Goal: Task Accomplishment & Management: Manage account settings

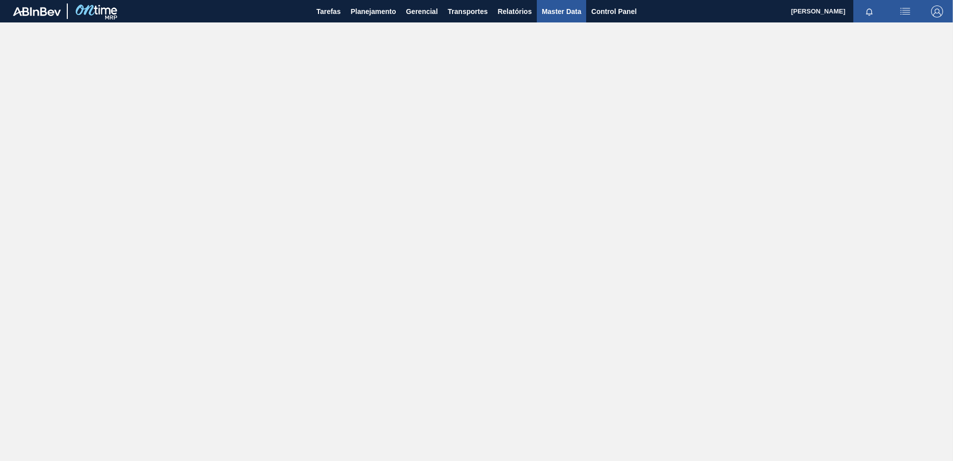
click at [570, 13] on span "Master Data" at bounding box center [561, 11] width 39 height 12
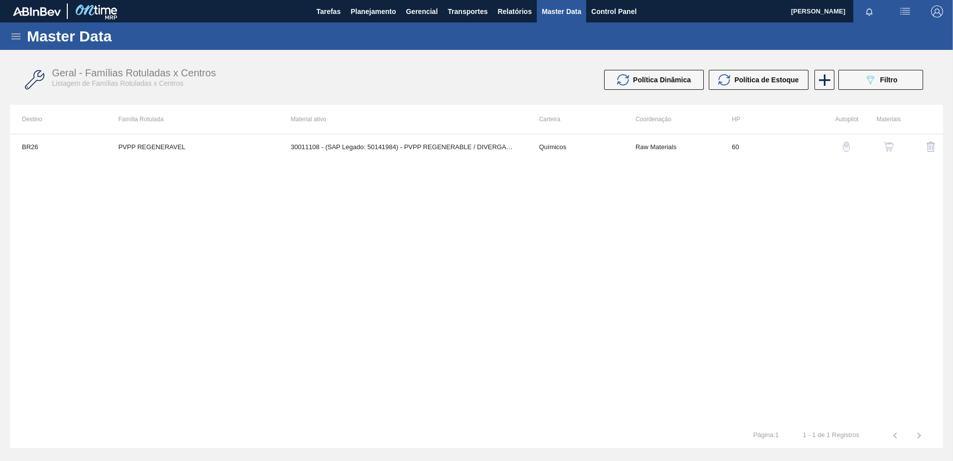
click at [10, 41] on icon at bounding box center [16, 36] width 12 height 12
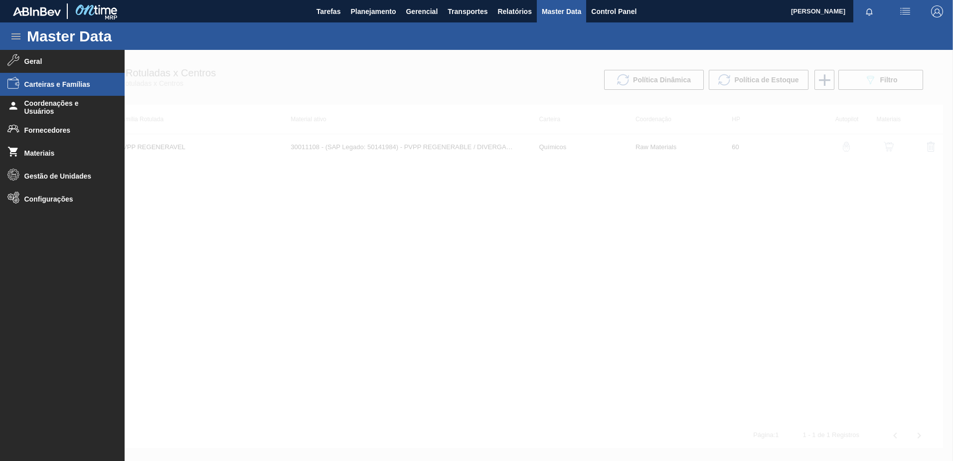
click at [79, 86] on span "Carteiras e Famílias" at bounding box center [65, 84] width 82 height 8
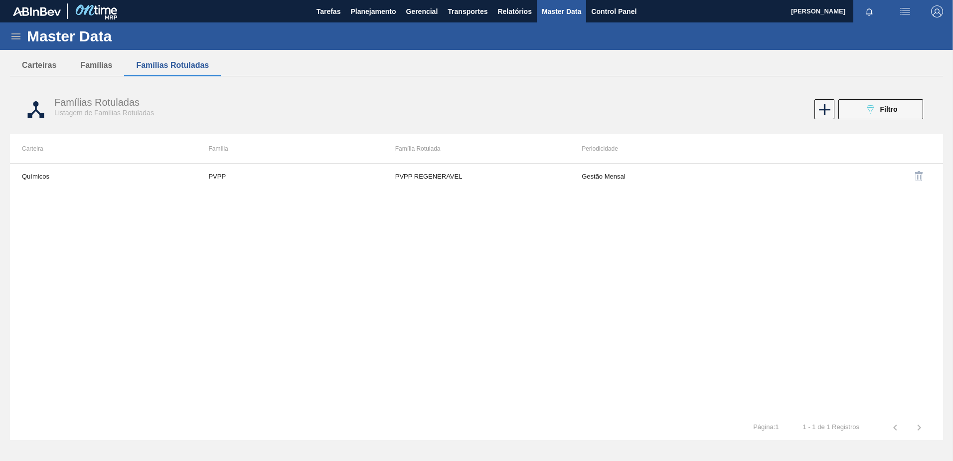
click at [19, 38] on icon at bounding box center [16, 36] width 12 height 12
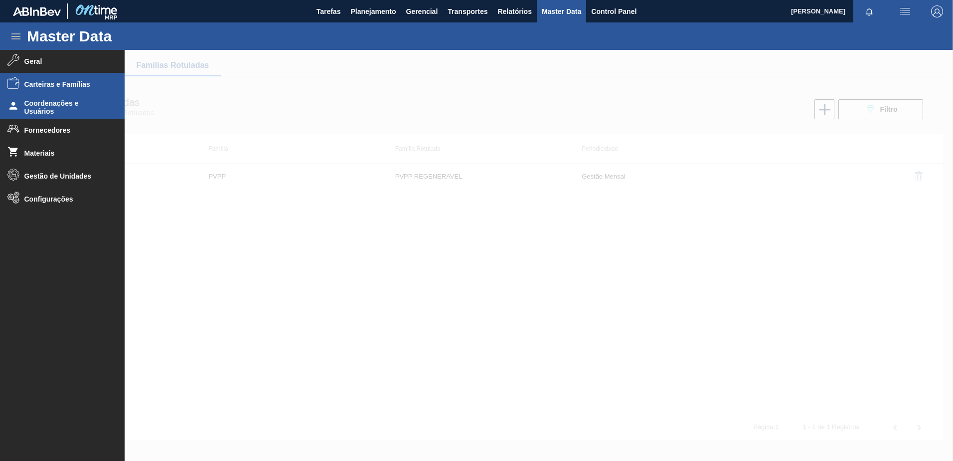
click at [81, 109] on span "Coordenações e Usuários" at bounding box center [65, 107] width 82 height 16
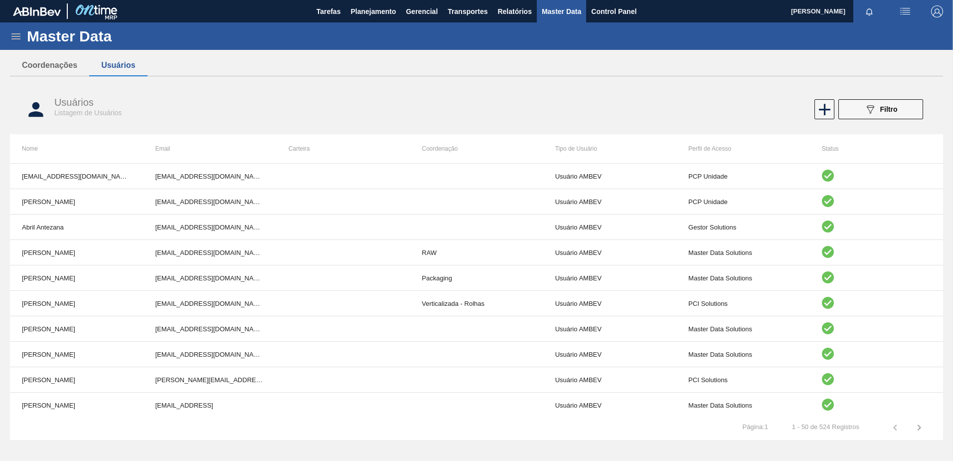
click at [868, 108] on icon "089F7B8B-B2A5-4AFE-B5C0-19BA573D28AC" at bounding box center [871, 109] width 12 height 12
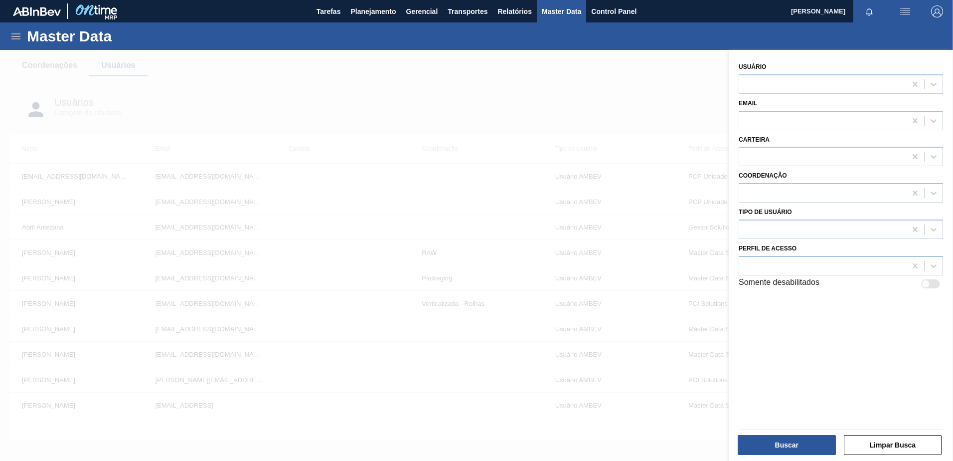
click at [633, 102] on div at bounding box center [476, 280] width 953 height 461
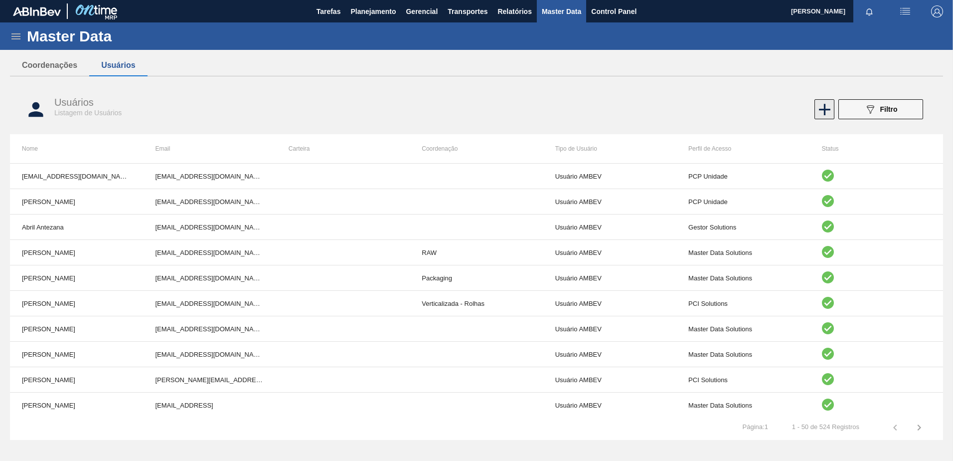
click at [824, 108] on icon at bounding box center [824, 109] width 11 height 11
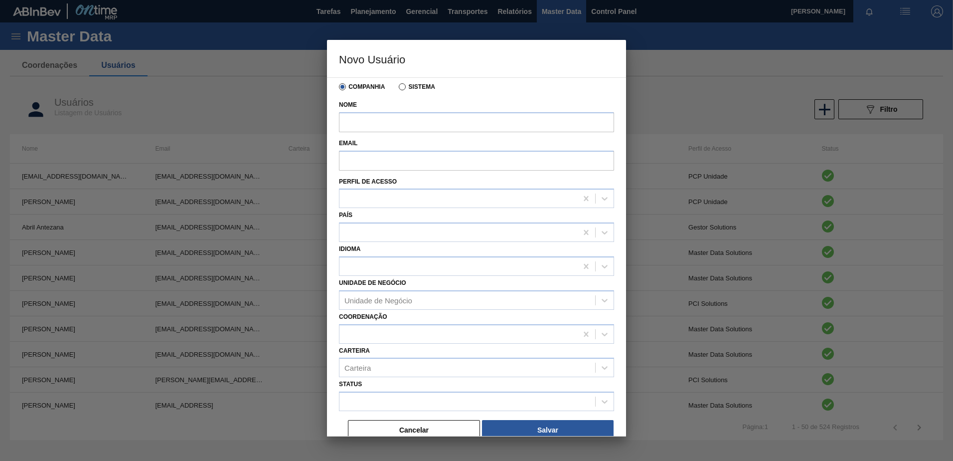
scroll to position [26, 0]
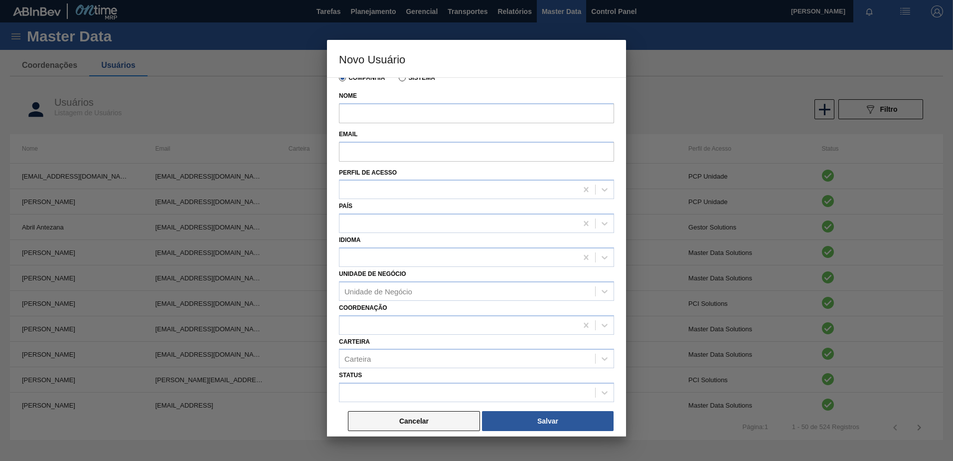
click at [413, 423] on button "Cancelar" at bounding box center [414, 421] width 132 height 20
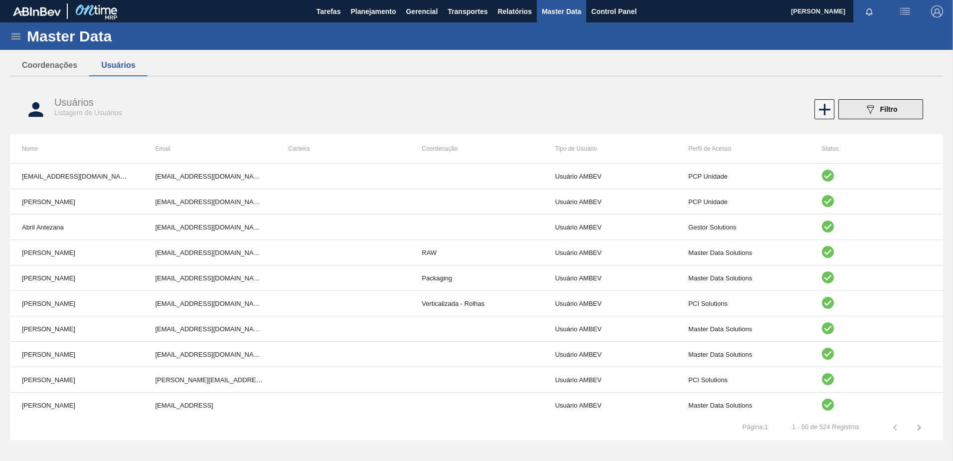
click at [858, 107] on button "089F7B8B-B2A5-4AFE-B5C0-19BA573D28AC Filtro" at bounding box center [881, 109] width 85 height 20
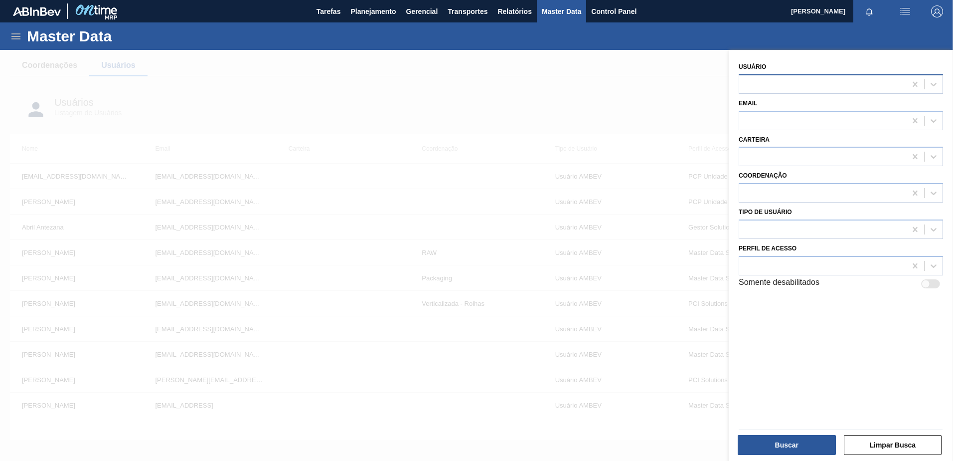
click at [785, 88] on div at bounding box center [822, 84] width 167 height 14
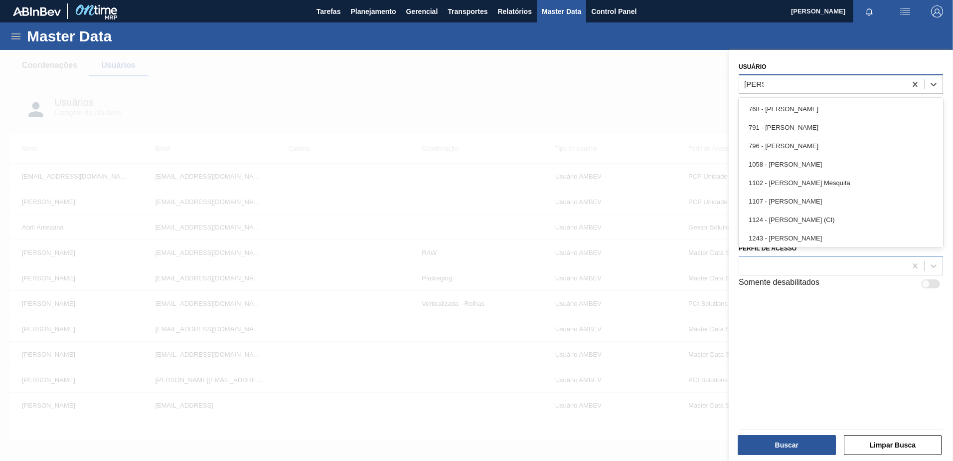
type input "ana ca"
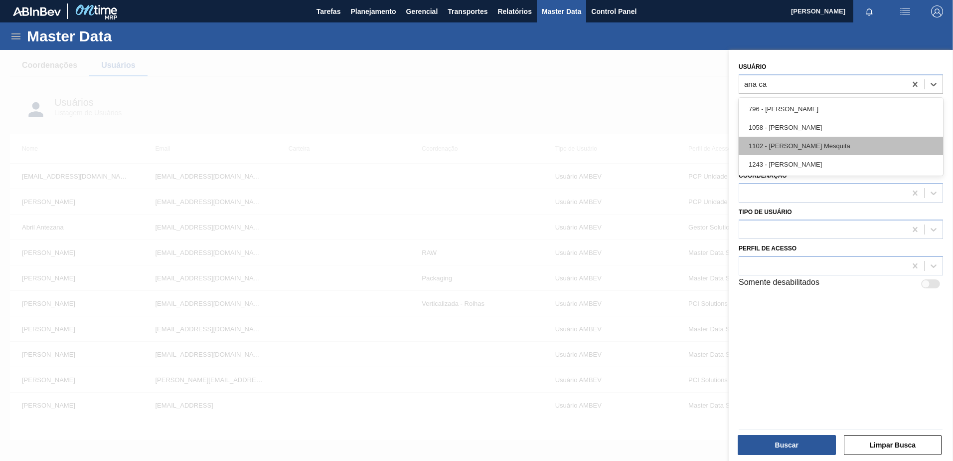
click at [810, 145] on div "1102 - [PERSON_NAME] Mesquita" at bounding box center [841, 146] width 204 height 18
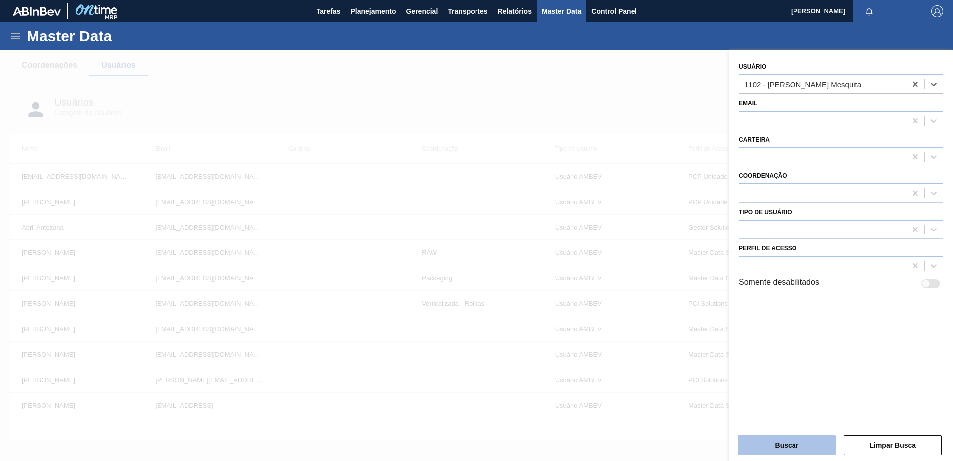
click at [777, 446] on button "Buscar" at bounding box center [787, 445] width 98 height 20
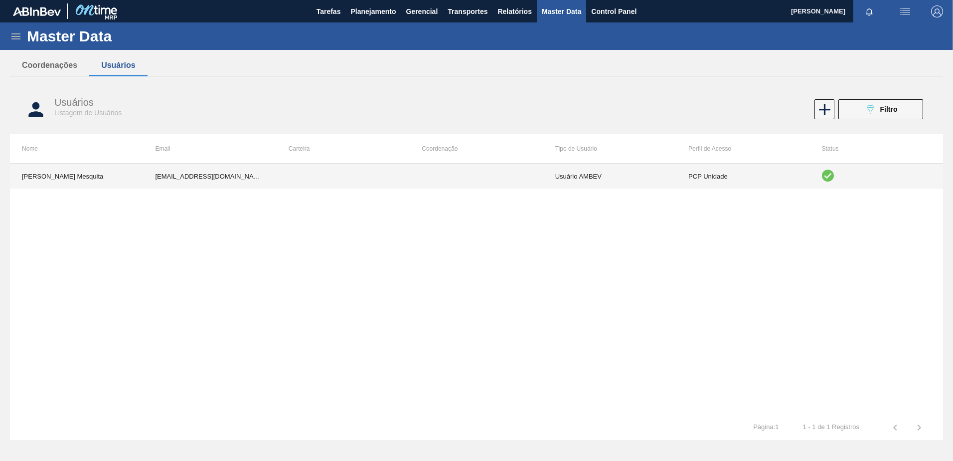
click at [506, 186] on td at bounding box center [476, 176] width 133 height 25
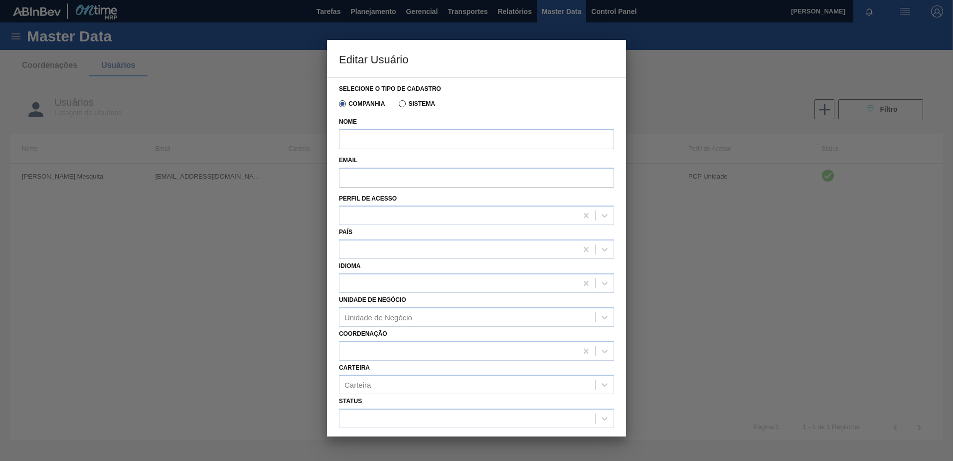
type input "[PERSON_NAME] Mesquita"
type input "[EMAIL_ADDRESS][DOMAIN_NAME]"
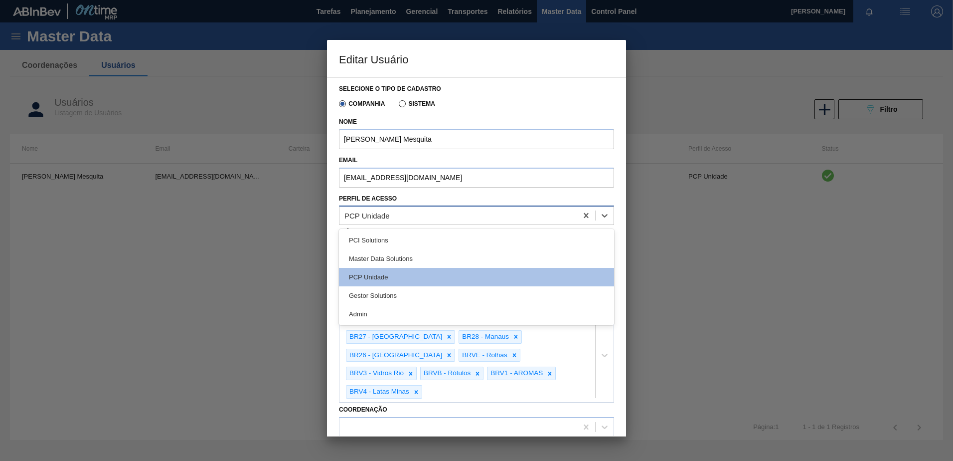
click at [442, 220] on div "PCP Unidade" at bounding box center [459, 215] width 238 height 14
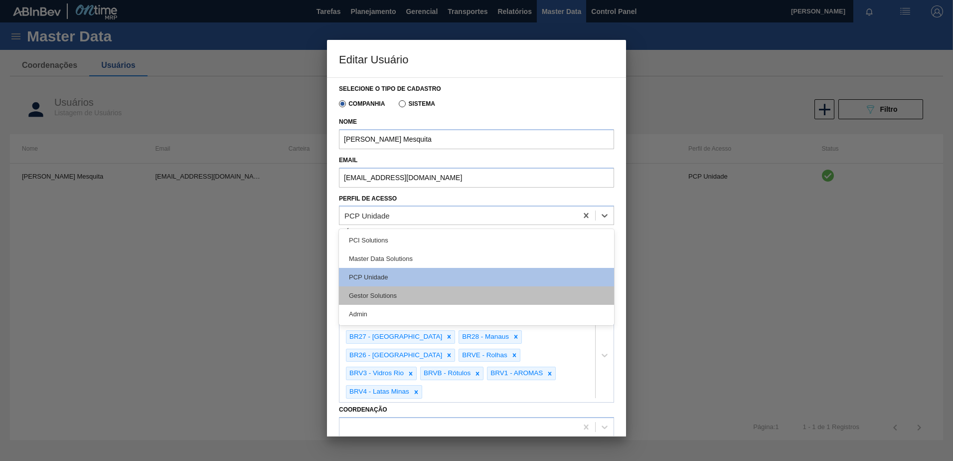
click at [392, 302] on div "Gestor Solutions" at bounding box center [476, 295] width 275 height 18
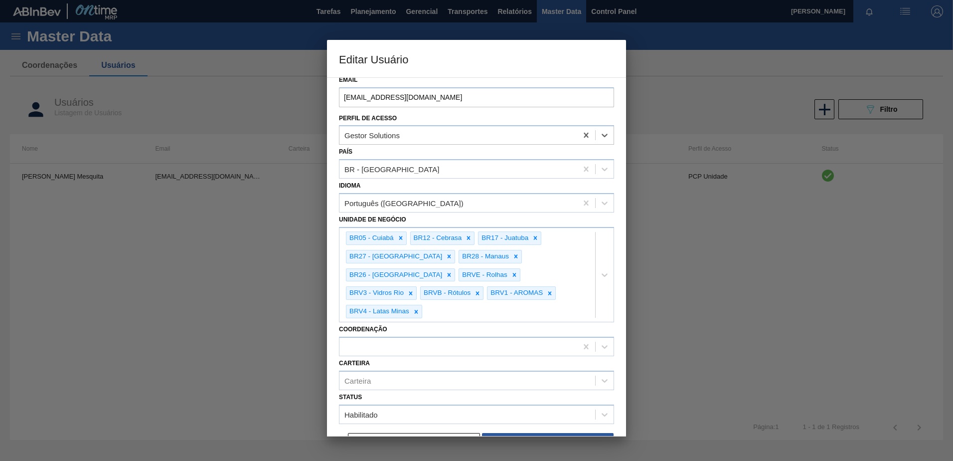
scroll to position [84, 0]
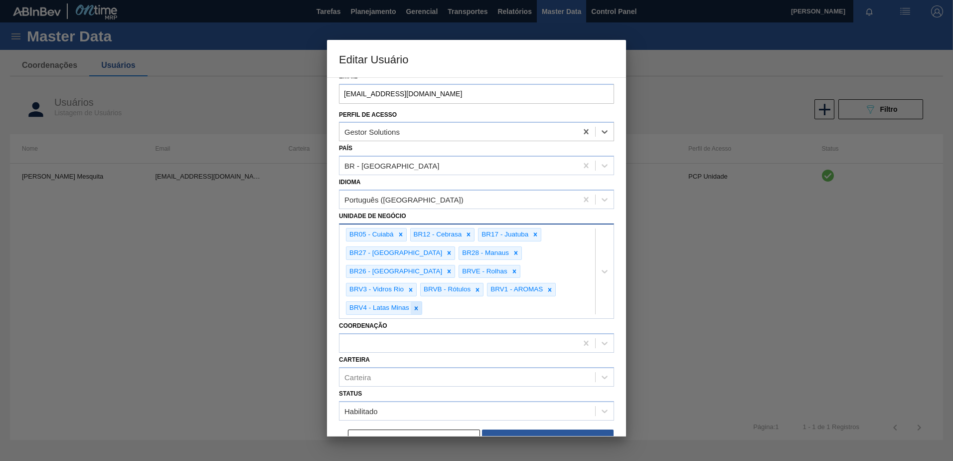
click at [420, 305] on icon at bounding box center [416, 308] width 7 height 7
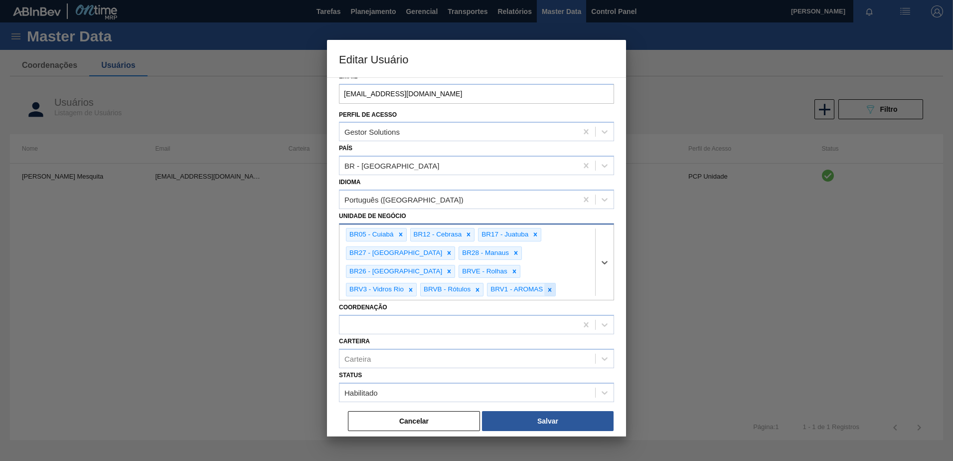
click at [546, 289] on icon at bounding box center [549, 289] width 7 height 7
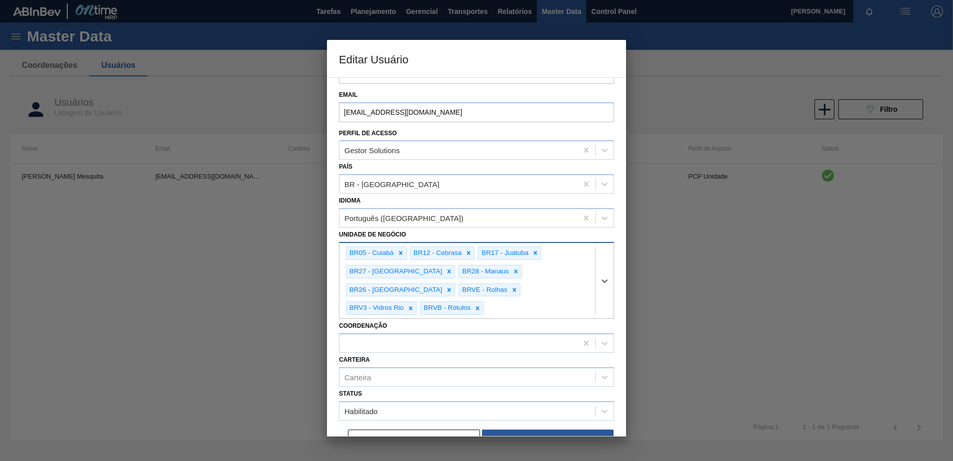
click at [400, 296] on div "option BRV1 - AROMAS, deselected. Select is focused ,type to refine list, press…" at bounding box center [476, 280] width 275 height 77
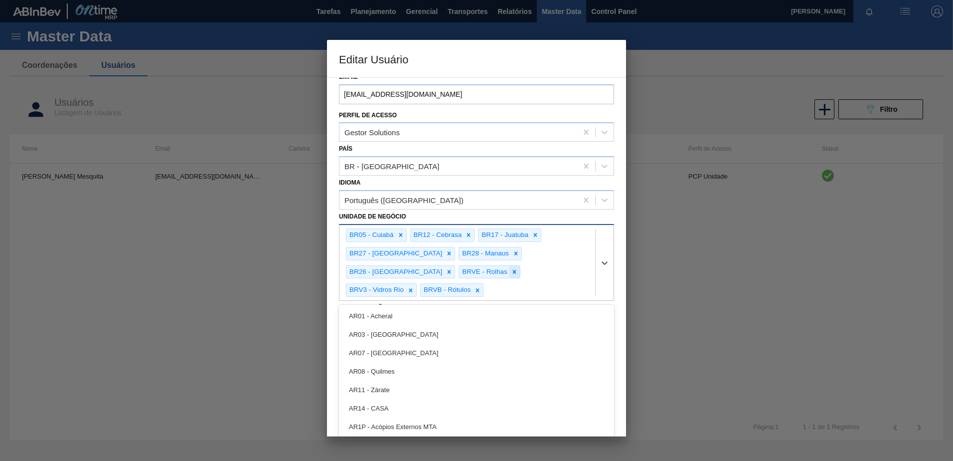
click at [511, 273] on icon at bounding box center [514, 271] width 7 height 7
click at [407, 287] on icon at bounding box center [403, 290] width 7 height 7
click at [520, 274] on icon at bounding box center [523, 271] width 7 height 7
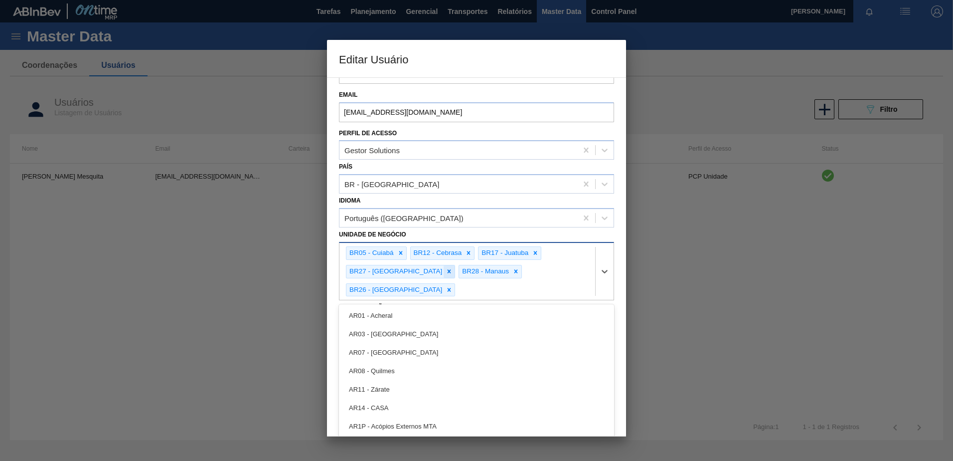
click at [446, 271] on icon at bounding box center [449, 271] width 7 height 7
click at [398, 256] on icon at bounding box center [400, 252] width 7 height 7
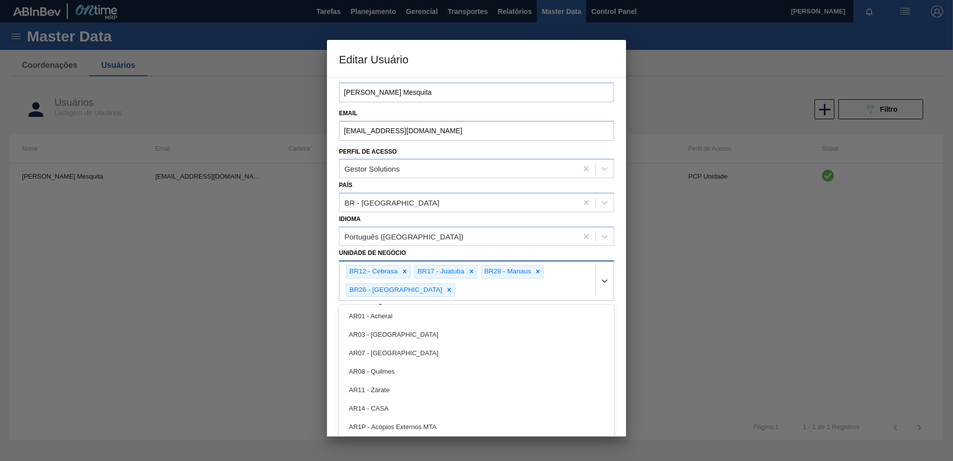
click at [398, 256] on div "Unidade de Negócio option BR05 - Cuiabá, deselected. option AR01 - Acheral focu…" at bounding box center [476, 273] width 275 height 55
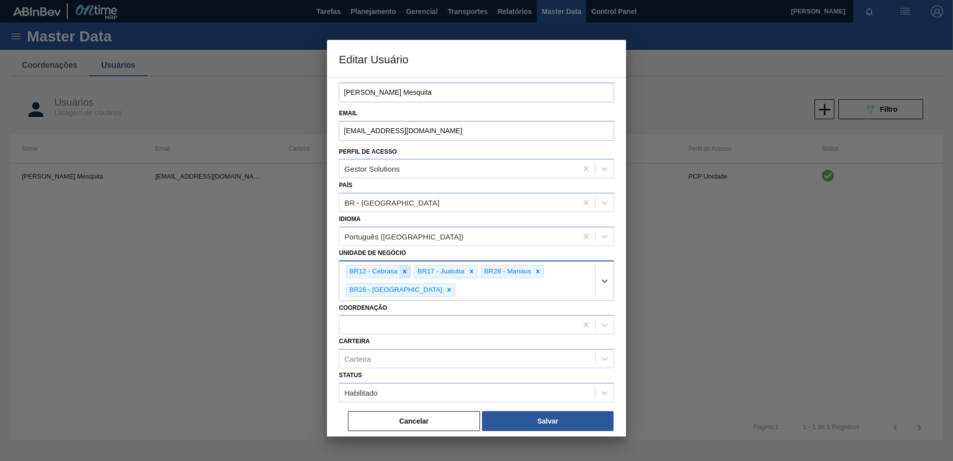
click at [403, 265] on div at bounding box center [404, 271] width 11 height 12
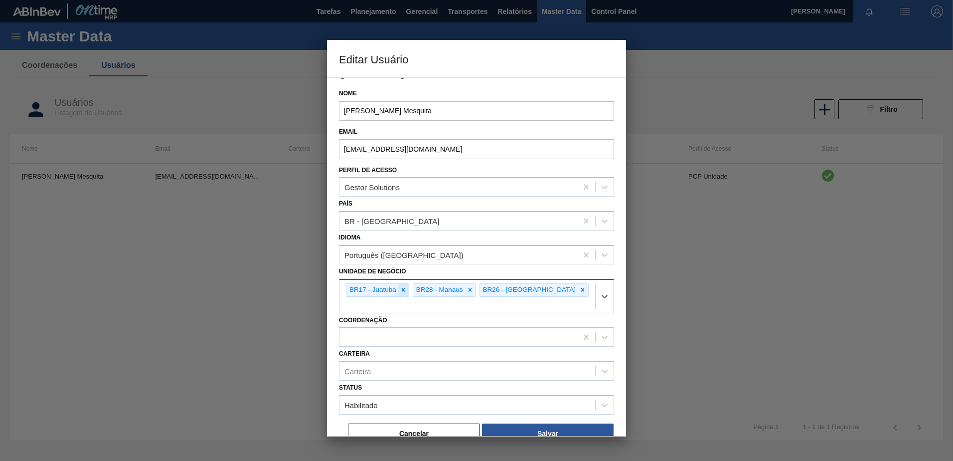
click at [404, 289] on icon at bounding box center [403, 289] width 3 height 3
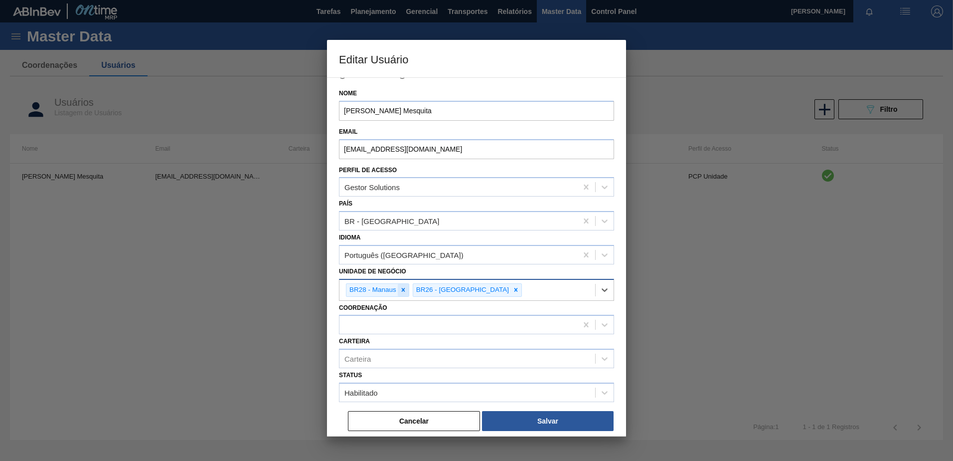
click at [402, 291] on icon at bounding box center [403, 289] width 3 height 3
click at [446, 286] on icon at bounding box center [449, 289] width 7 height 7
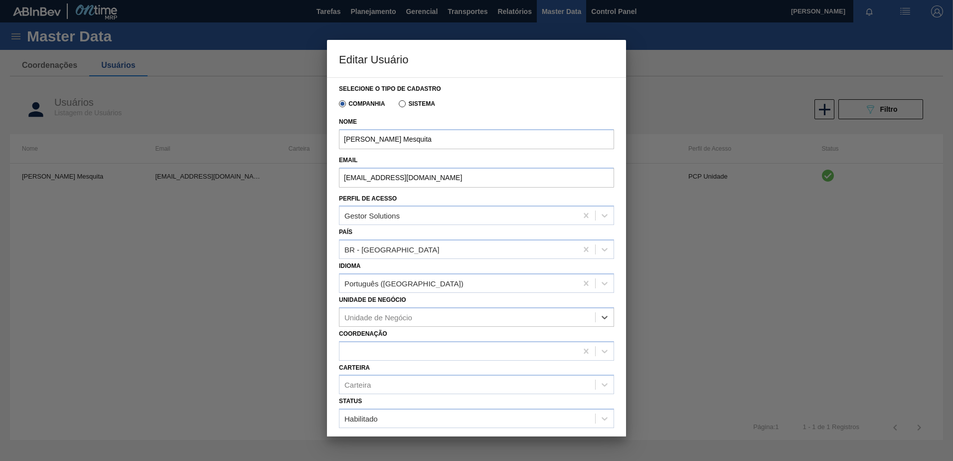
scroll to position [26, 0]
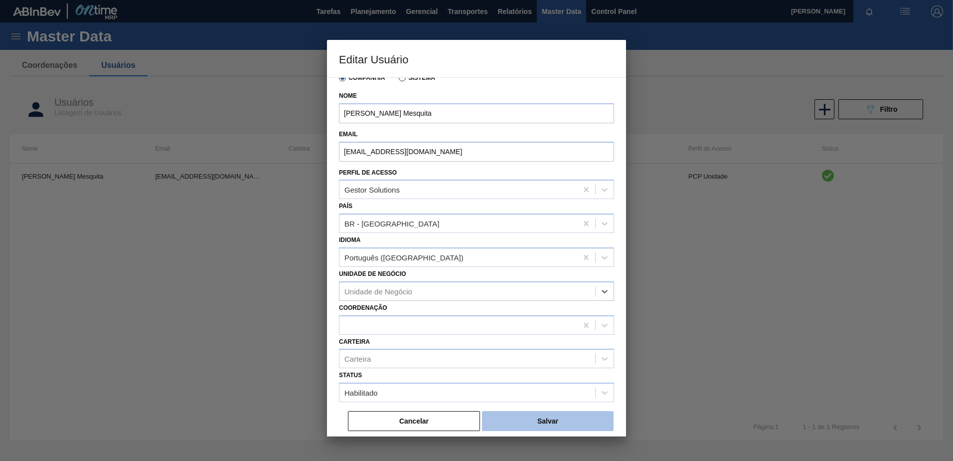
click at [562, 421] on button "Salvar" at bounding box center [548, 421] width 132 height 20
